Goal: Find contact information: Find contact information

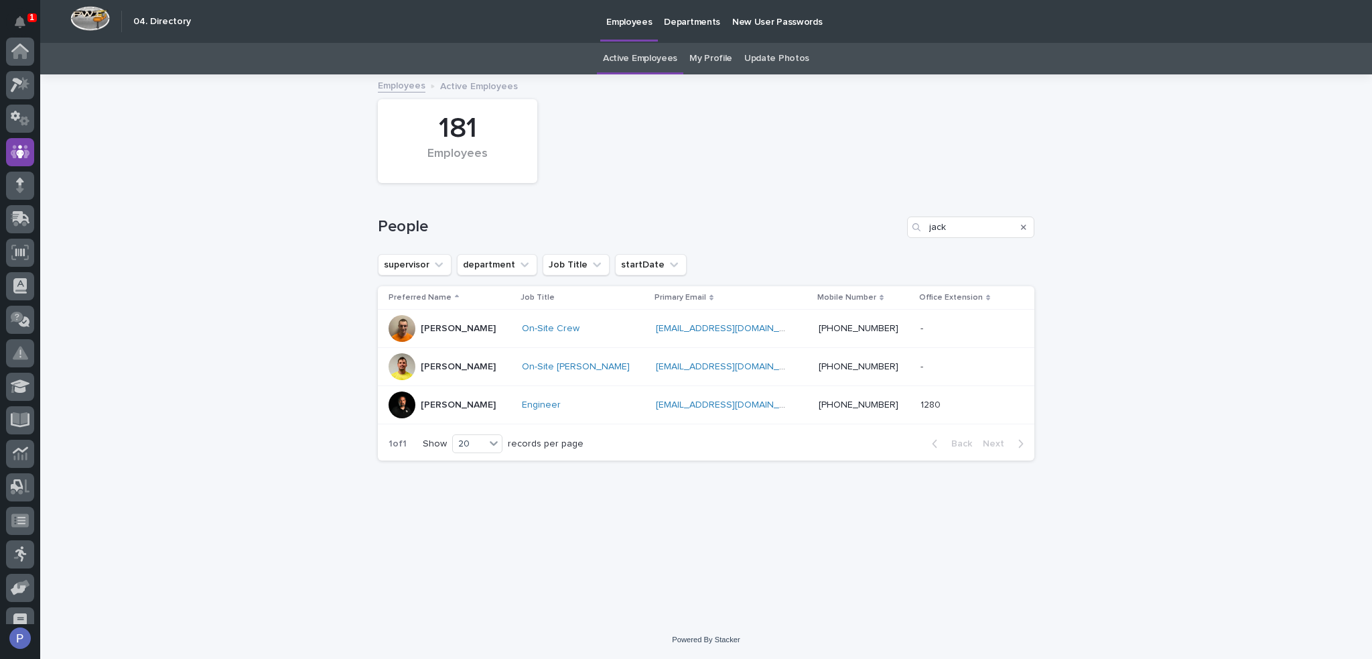
scroll to position [100, 0]
click at [936, 224] on input "jack" at bounding box center [970, 226] width 127 height 21
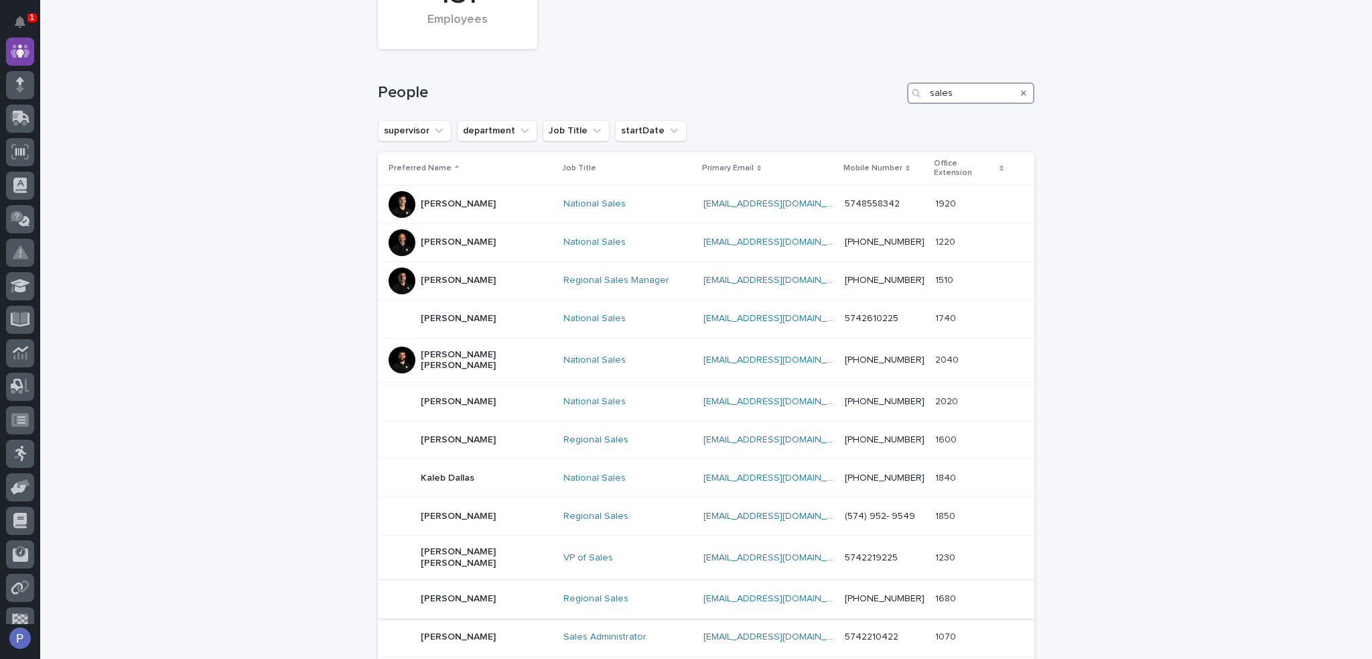
scroll to position [134, 0]
click at [936, 96] on input "sales" at bounding box center [970, 92] width 127 height 21
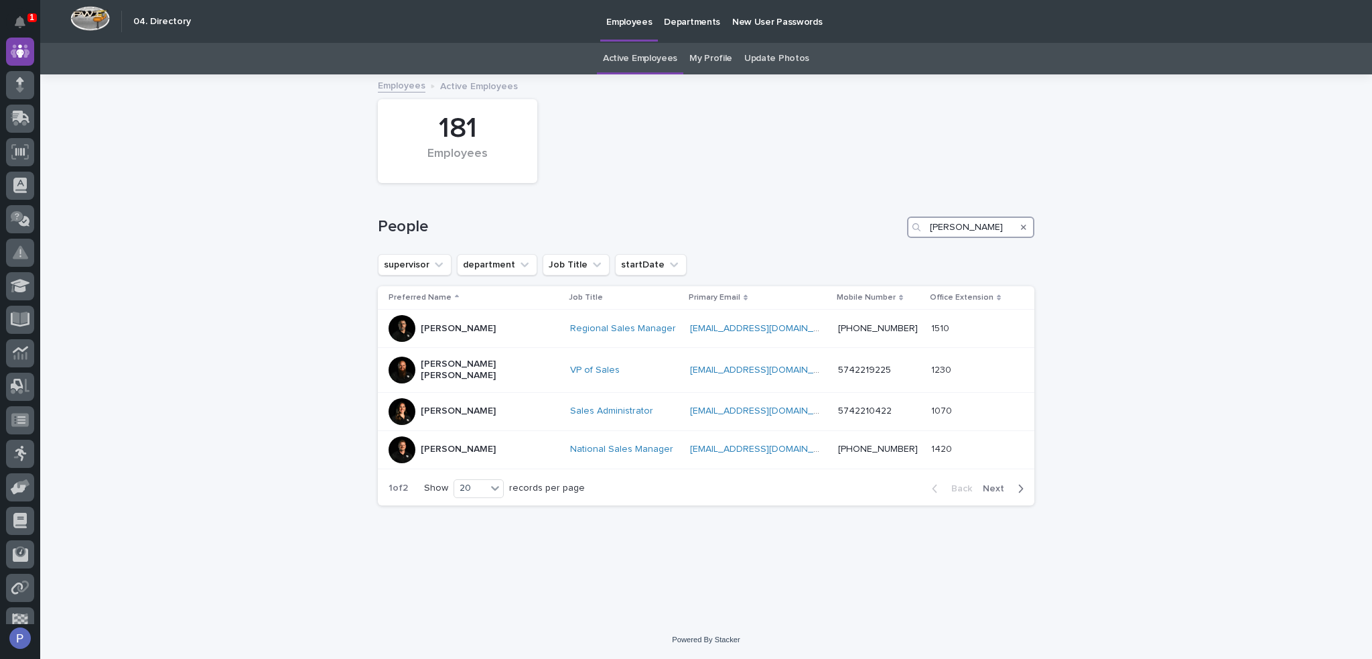
type input "[PERSON_NAME]"
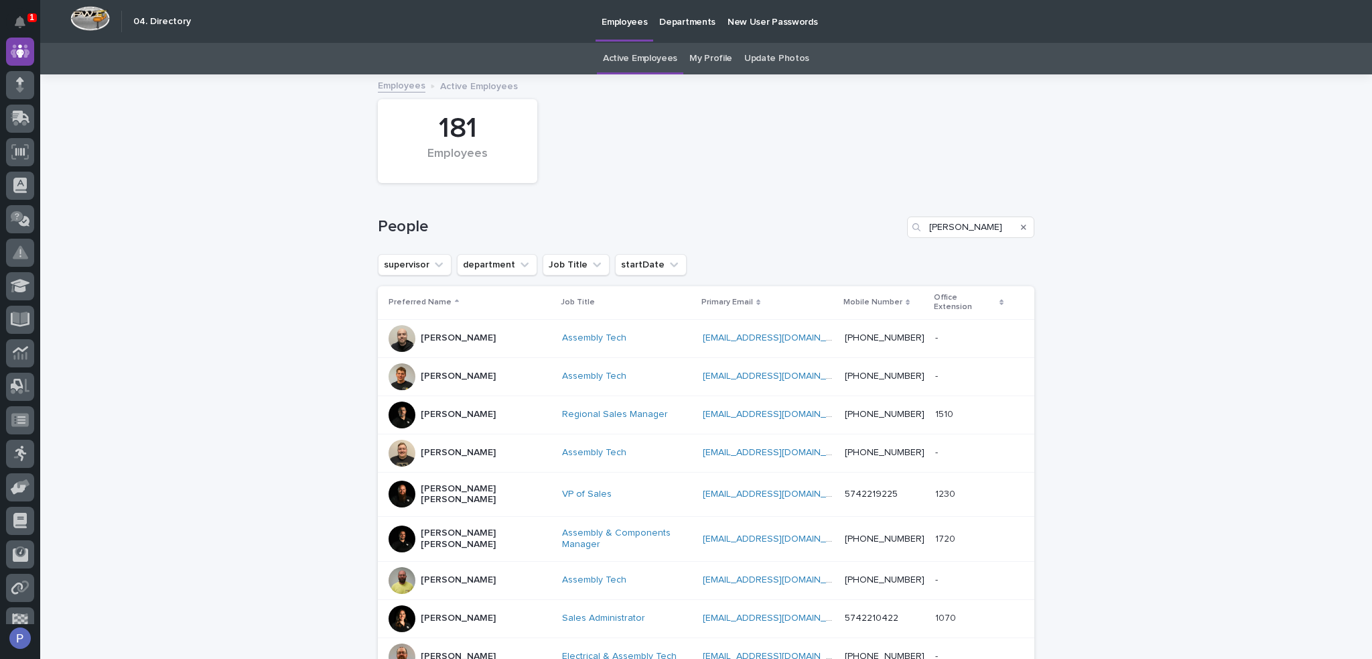
click at [451, 483] on p "[PERSON_NAME] [PERSON_NAME]" at bounding box center [486, 494] width 131 height 23
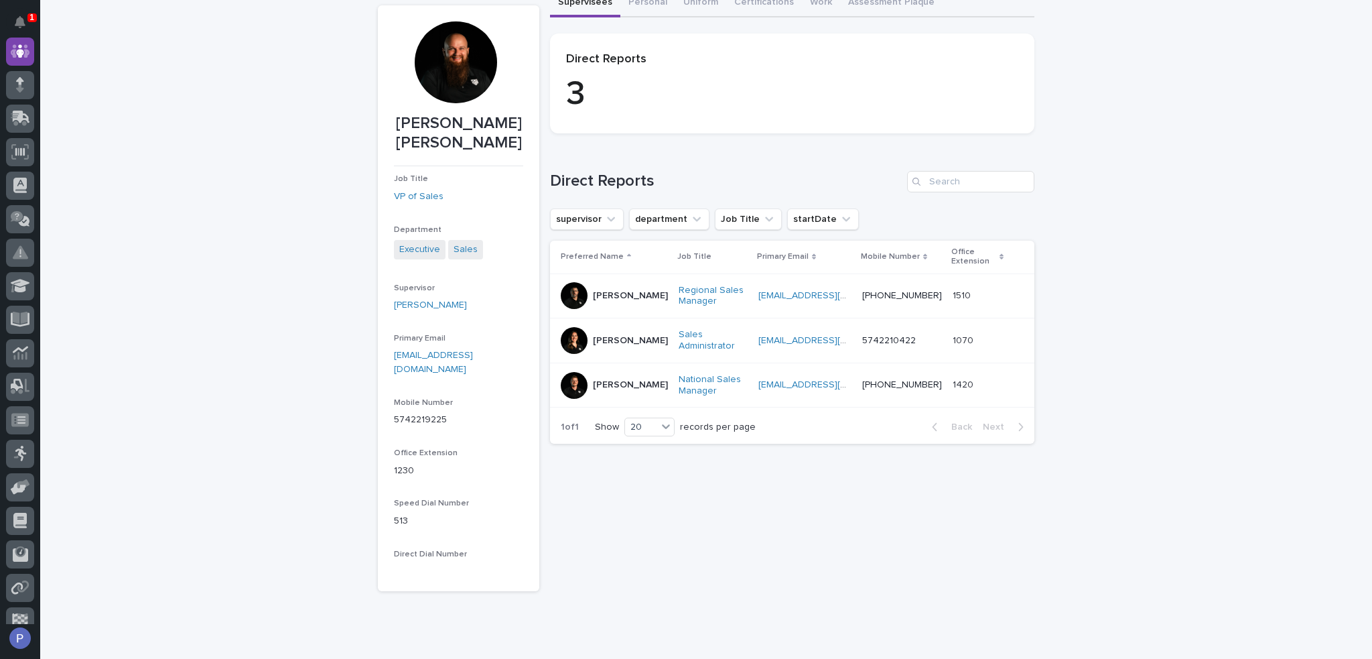
scroll to position [139, 0]
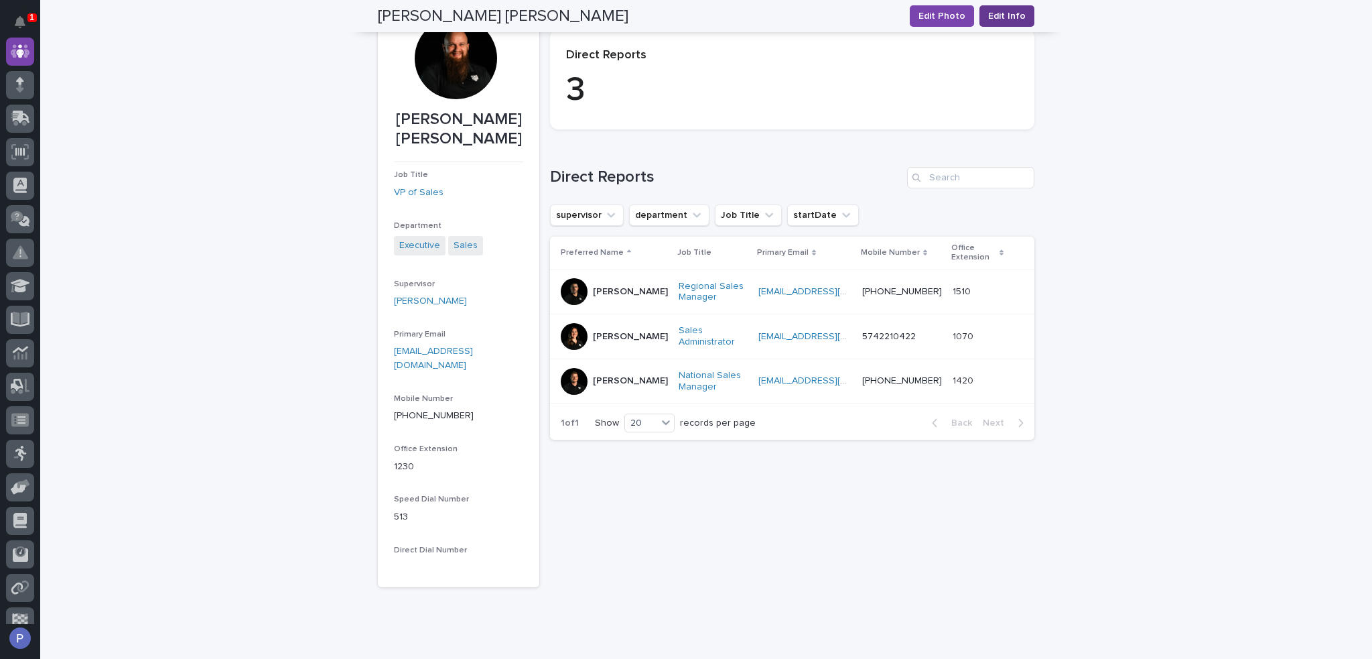
click at [999, 15] on span "Edit Info" at bounding box center [1007, 15] width 38 height 13
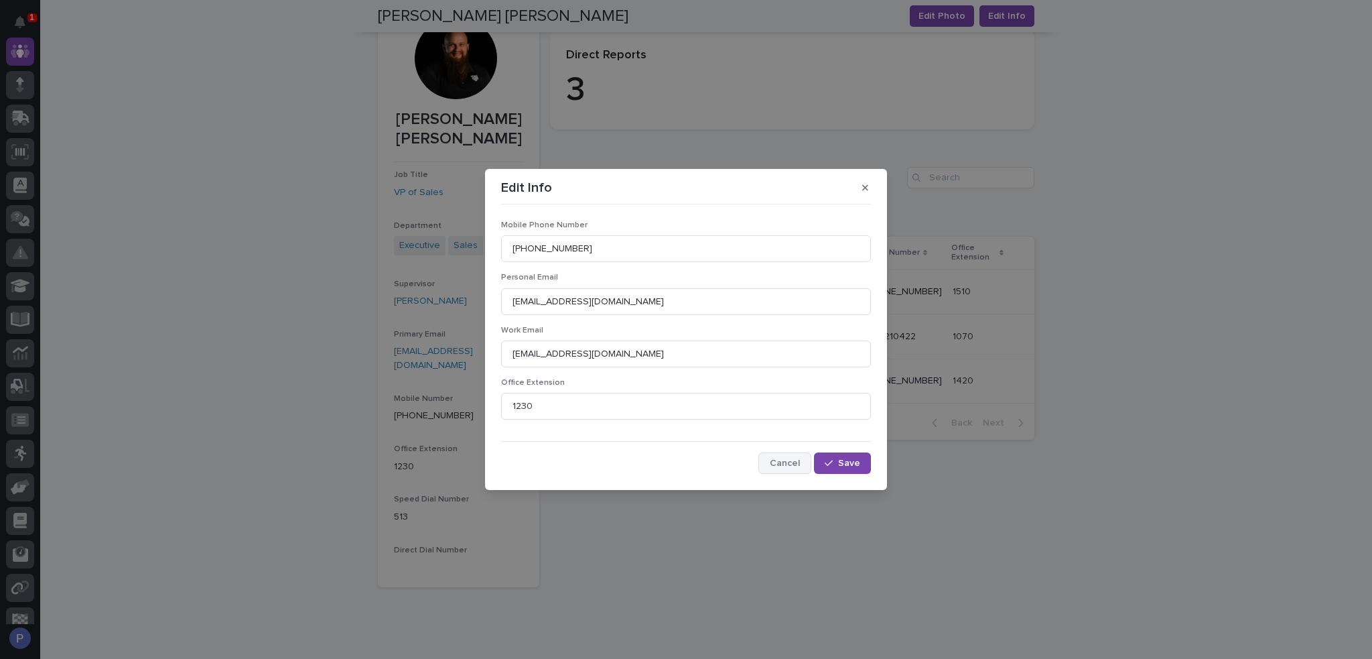
click at [795, 460] on span "Cancel" at bounding box center [785, 462] width 30 height 9
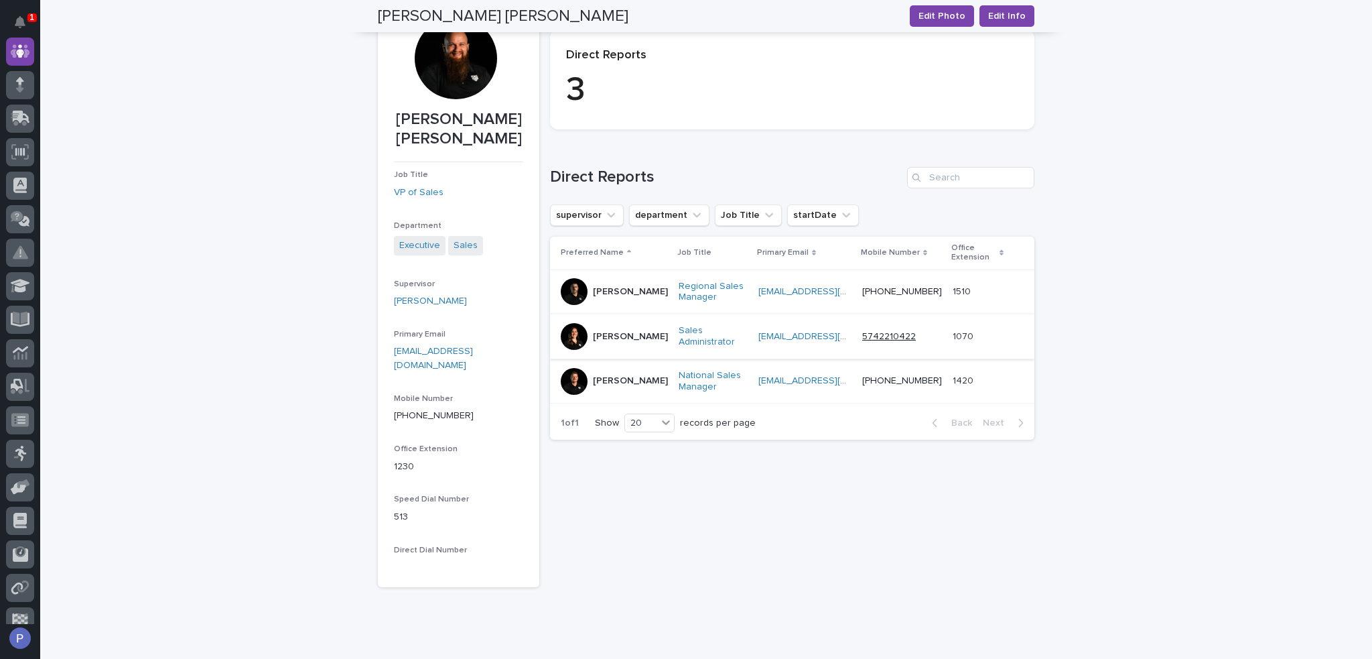
click at [890, 334] on link "5742210422" at bounding box center [889, 336] width 54 height 9
